Goal: Task Accomplishment & Management: Manage account settings

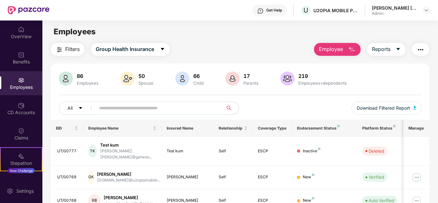
click at [166, 108] on input "text" at bounding box center [156, 108] width 115 height 10
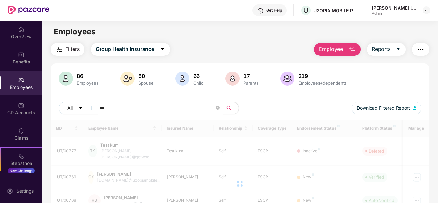
type input "****"
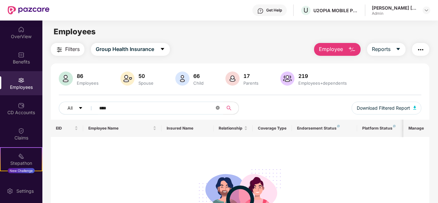
click at [218, 110] on span at bounding box center [218, 108] width 4 height 6
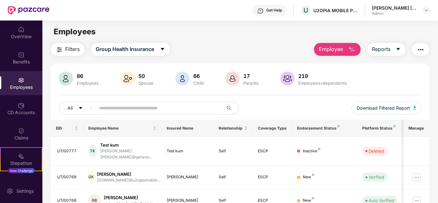
click at [351, 47] on img "button" at bounding box center [352, 50] width 8 height 8
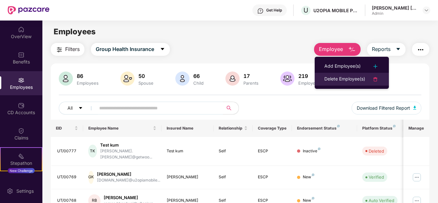
click at [358, 77] on div "Delete Employee(s)" at bounding box center [344, 79] width 41 height 8
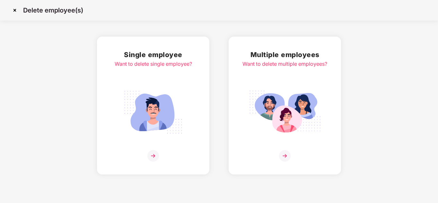
click at [152, 155] on img at bounding box center [153, 156] width 12 height 12
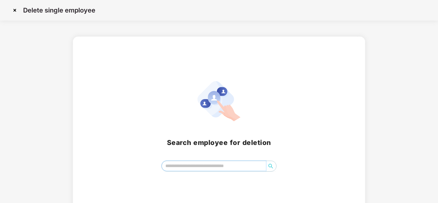
click at [210, 167] on input "search" at bounding box center [214, 166] width 104 height 10
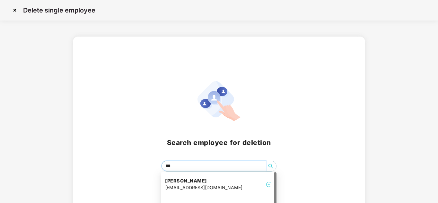
type input "****"
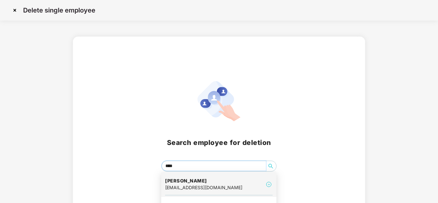
click at [207, 189] on div "[EMAIL_ADDRESS][DOMAIN_NAME]" at bounding box center [203, 187] width 77 height 7
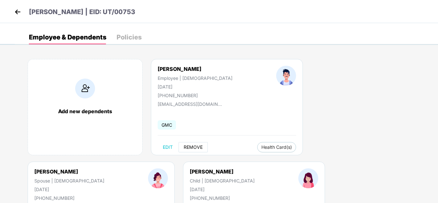
click at [194, 147] on span "REMOVE" at bounding box center [193, 147] width 19 height 5
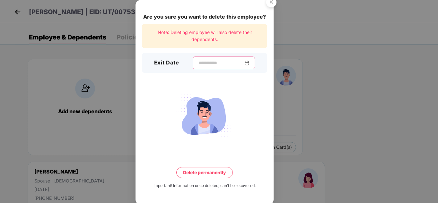
click at [200, 62] on input at bounding box center [221, 63] width 46 height 7
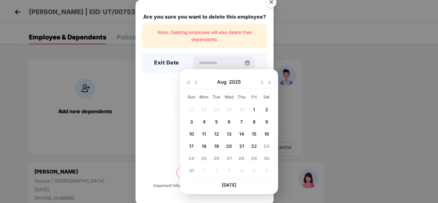
click at [253, 147] on span "22" at bounding box center [254, 145] width 6 height 5
type input "**********"
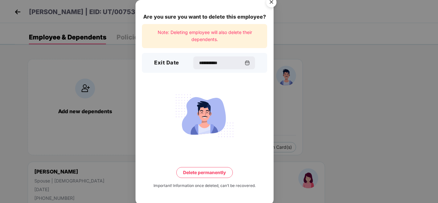
click at [207, 172] on button "Delete permanently" at bounding box center [204, 172] width 56 height 11
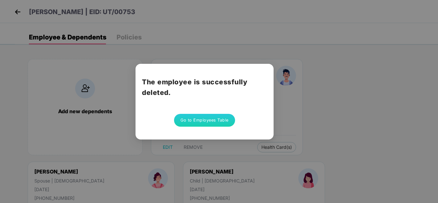
click at [203, 124] on button "Go to Employees Table" at bounding box center [204, 120] width 61 height 13
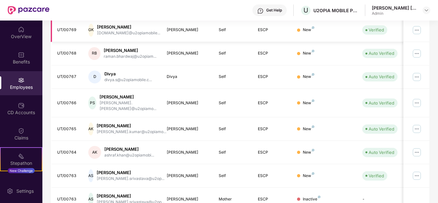
scroll to position [191, 0]
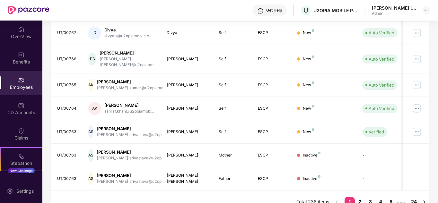
click at [361, 197] on link "2" at bounding box center [360, 202] width 10 height 10
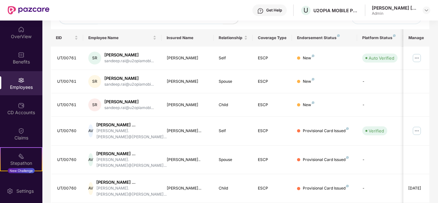
scroll to position [0, 0]
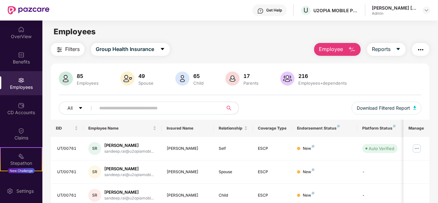
click at [157, 107] on input "text" at bounding box center [156, 108] width 115 height 10
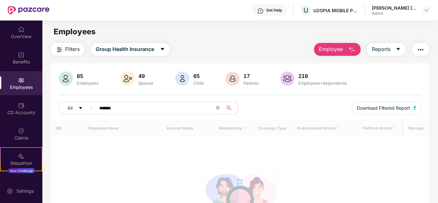
type input "********"
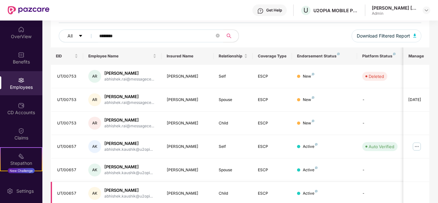
scroll to position [73, 0]
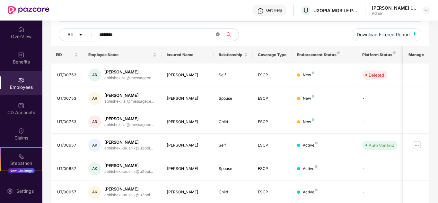
click at [217, 35] on icon "close-circle" at bounding box center [218, 34] width 4 height 4
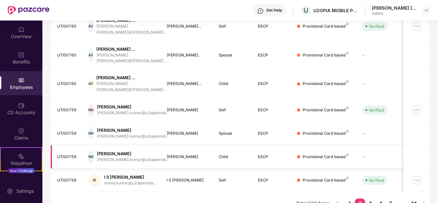
scroll to position [207, 0]
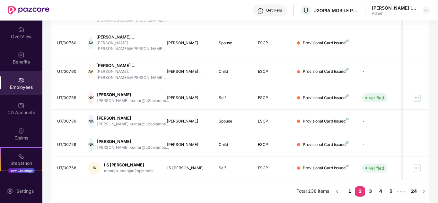
click at [349, 192] on link "1" at bounding box center [349, 191] width 10 height 10
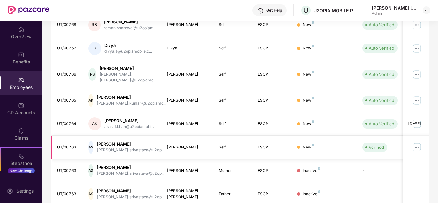
scroll to position [191, 0]
